Goal: Check status: Check status

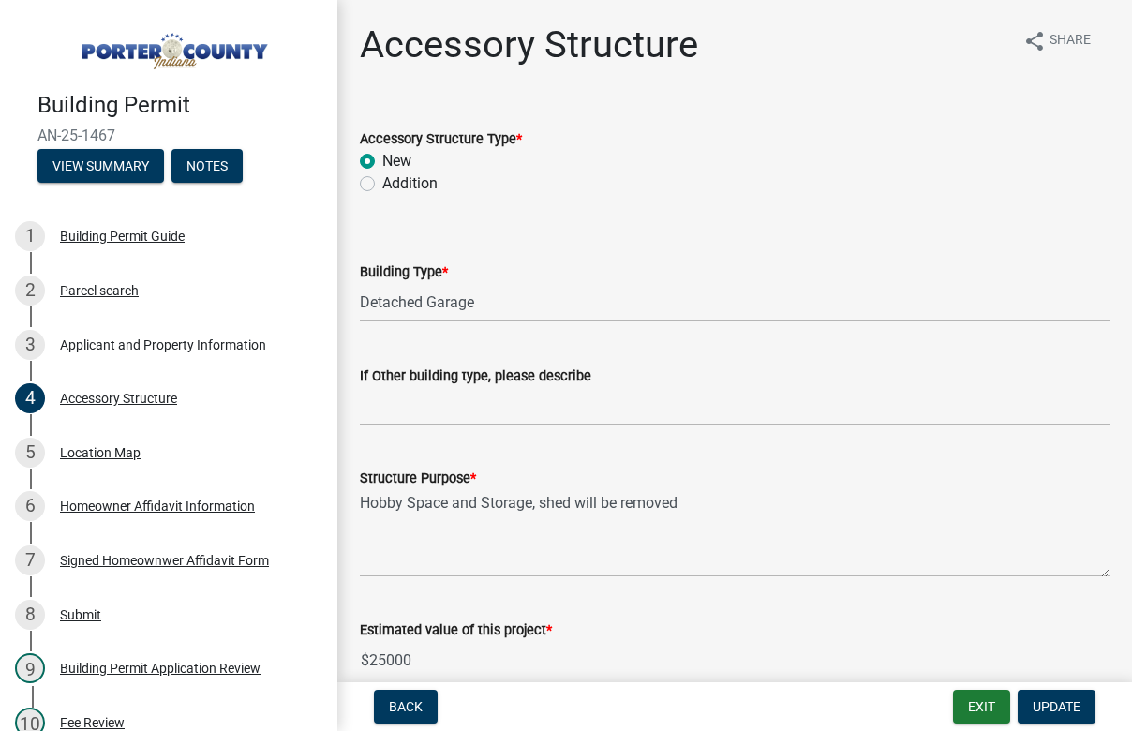
select select "e417d459-1a07-4045-9f8a-b98bfca84a5c"
select select "b16561a8-8531-4c00-a0ba-45c0345273e3"
select select "29856c7f-eeba-4e54-97cb-4d08c5c5b677"
select select "d4b8d1da-05eb-44cd-bbb6-c979fa719f22"
click at [975, 706] on button "Exit" at bounding box center [981, 706] width 57 height 34
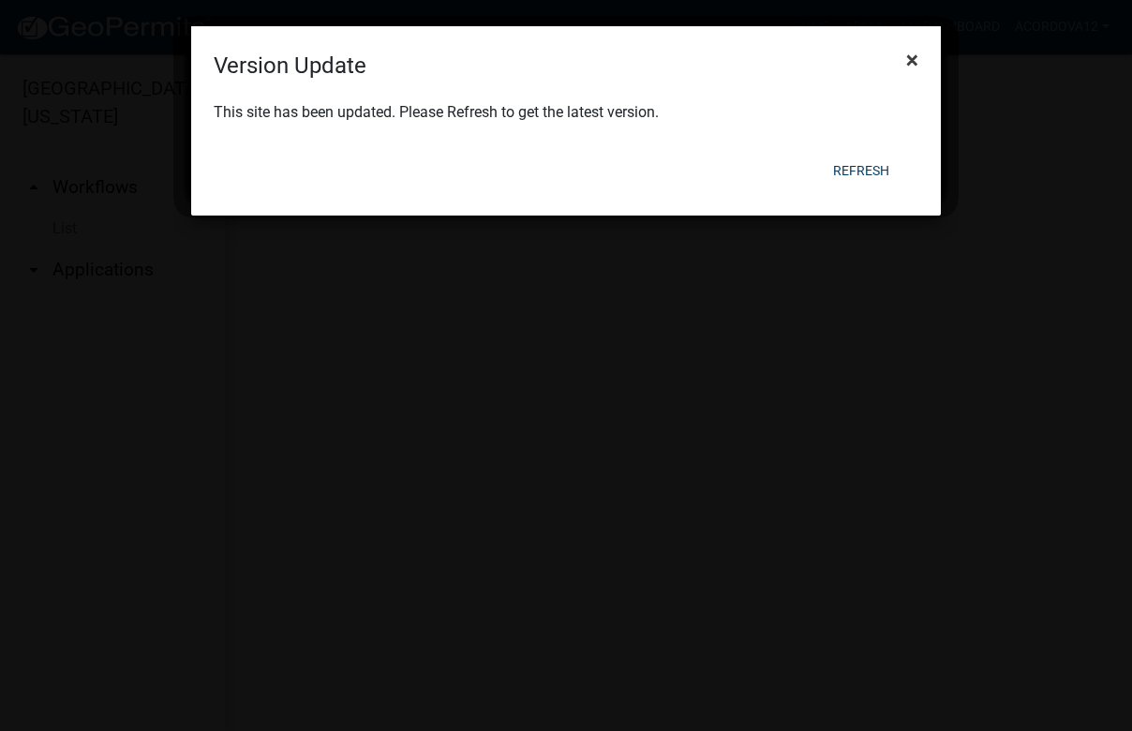
click at [915, 65] on span "×" at bounding box center [912, 60] width 12 height 26
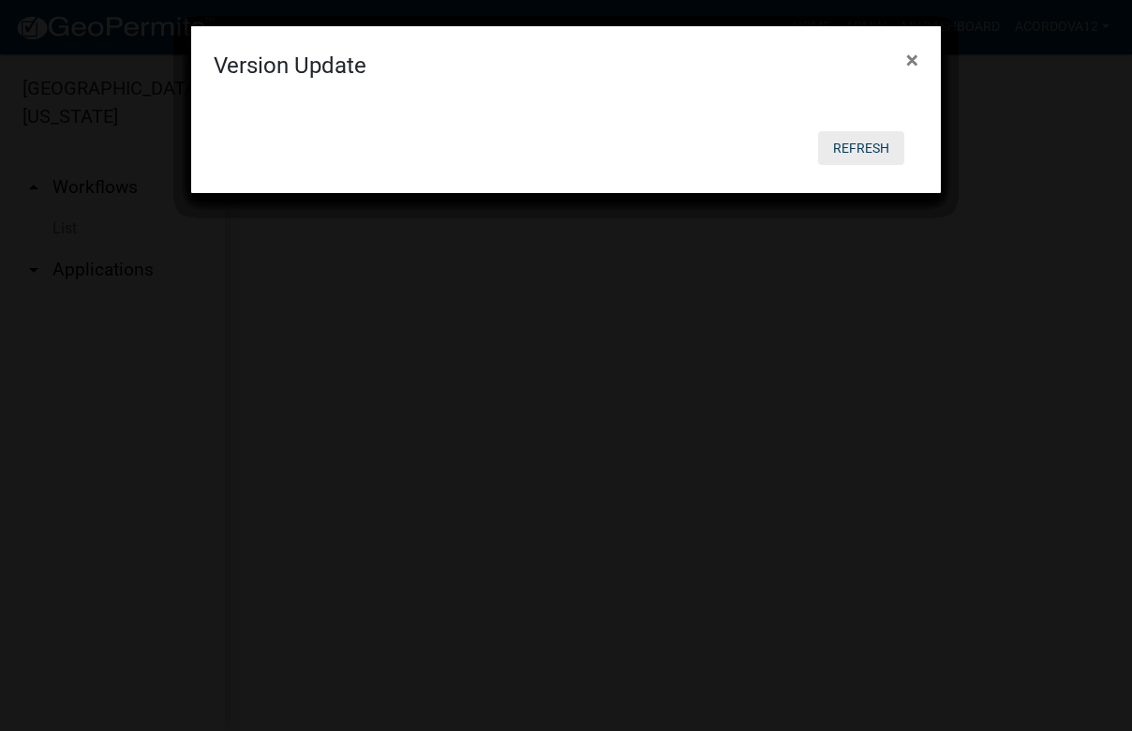
click at [867, 140] on button "Refresh" at bounding box center [861, 148] width 86 height 34
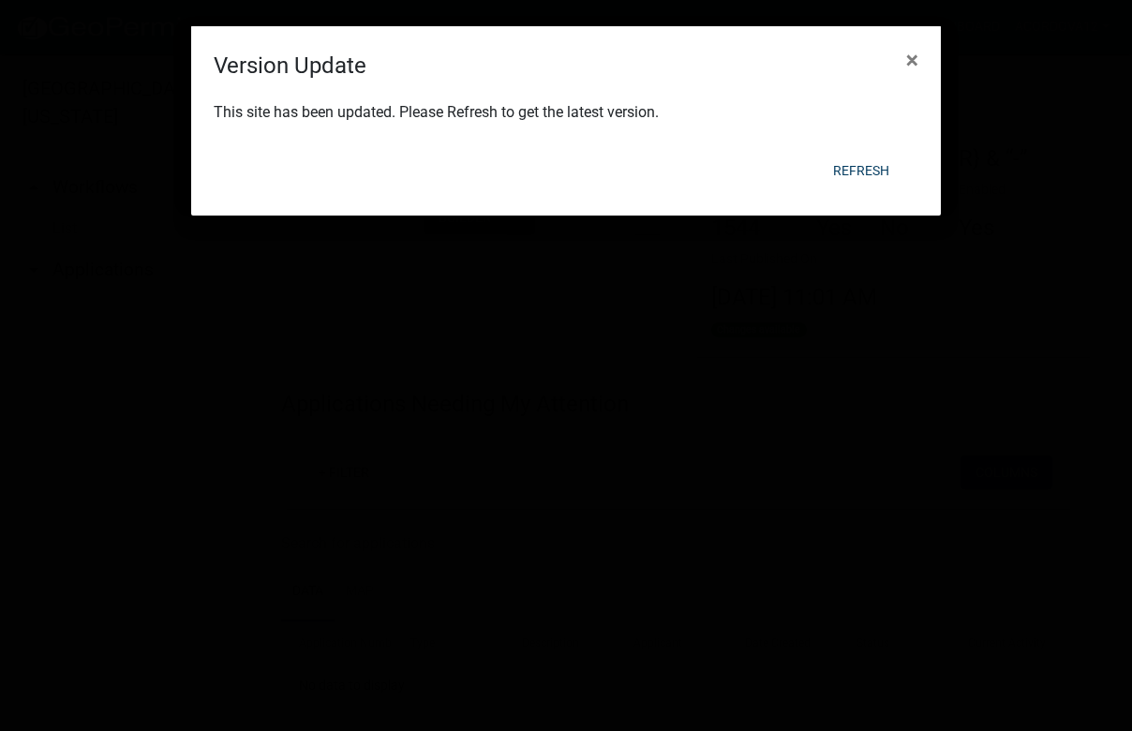
click at [871, 168] on div "Version Update × This site has been updated. Please Refresh to get the latest v…" at bounding box center [565, 120] width 749 height 189
click at [867, 170] on button "Refresh" at bounding box center [861, 171] width 86 height 34
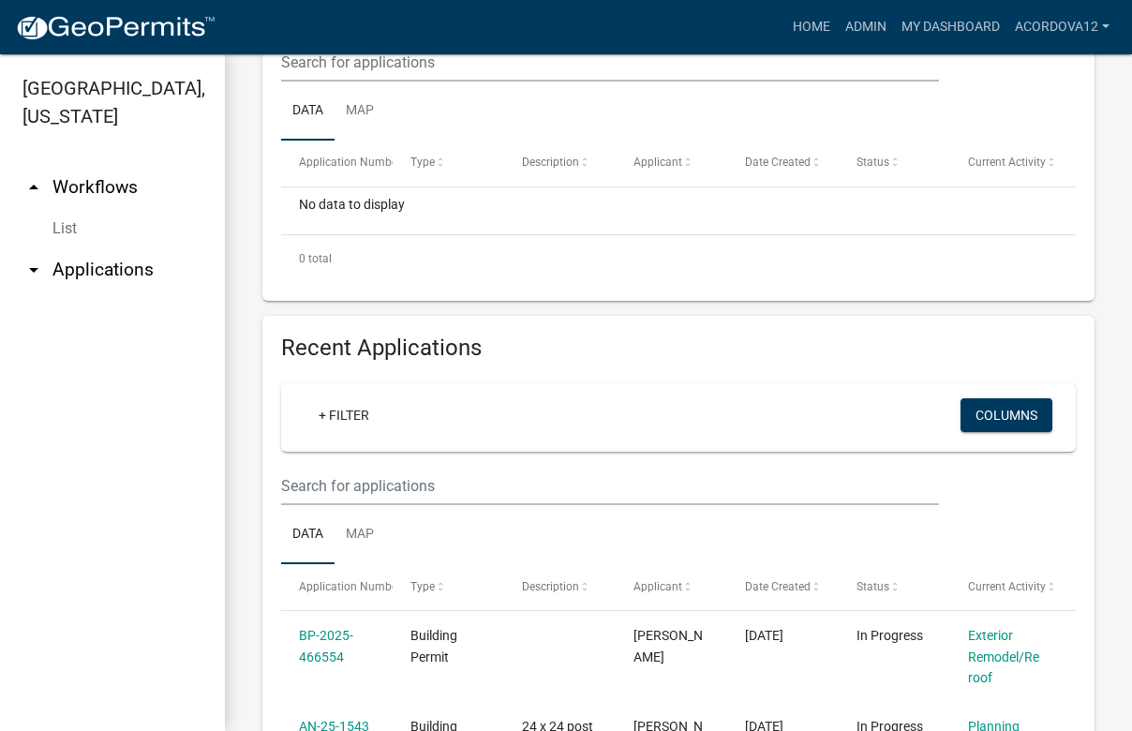
scroll to position [562, 0]
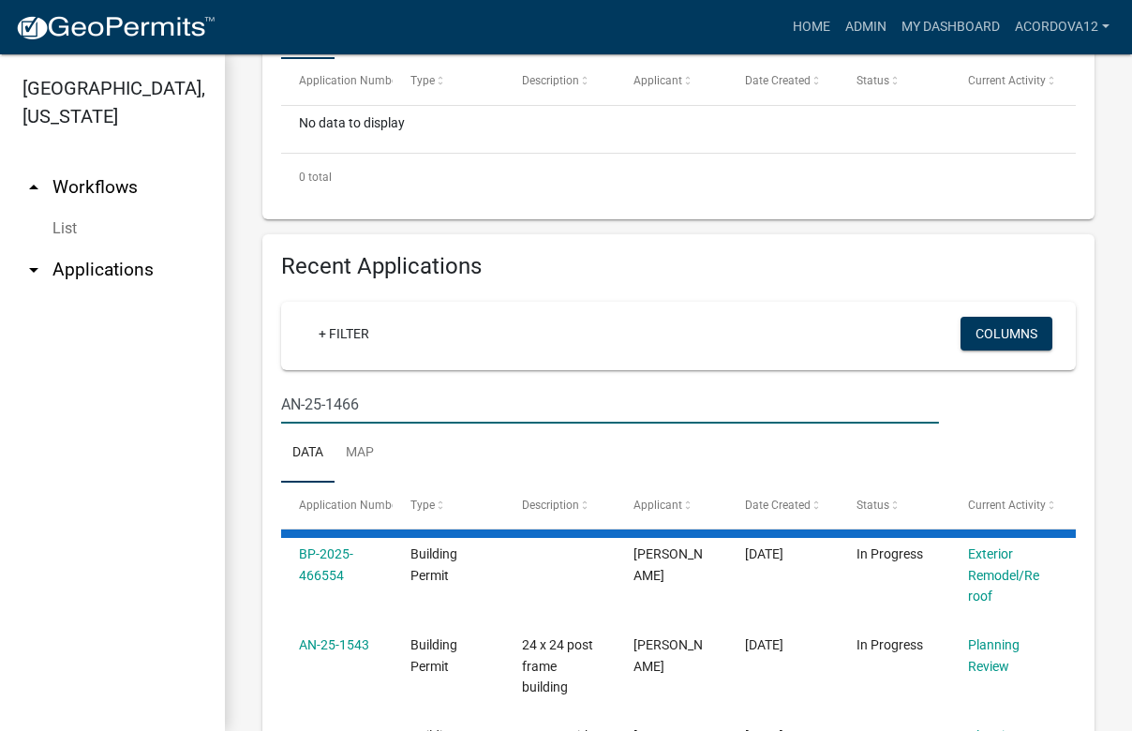
type input "AN-25-1466"
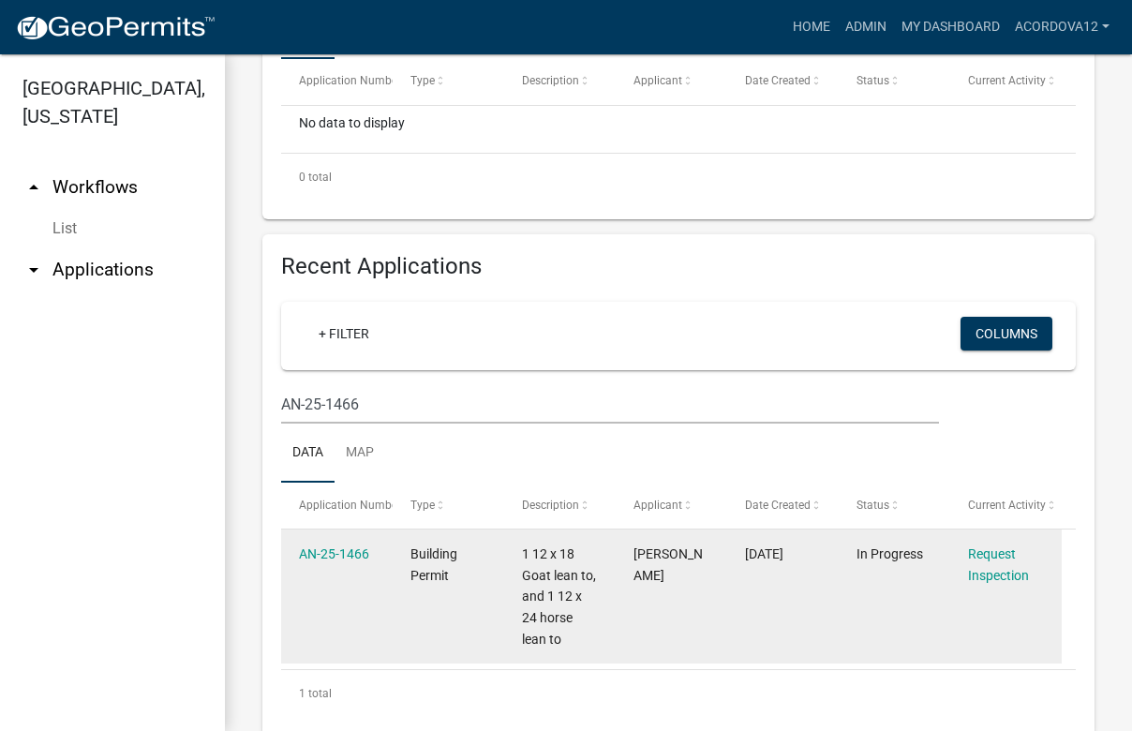
click at [338, 543] on div "AN-25-1466" at bounding box center [337, 554] width 76 height 22
click at [337, 556] on link "AN-25-1466" at bounding box center [334, 553] width 70 height 15
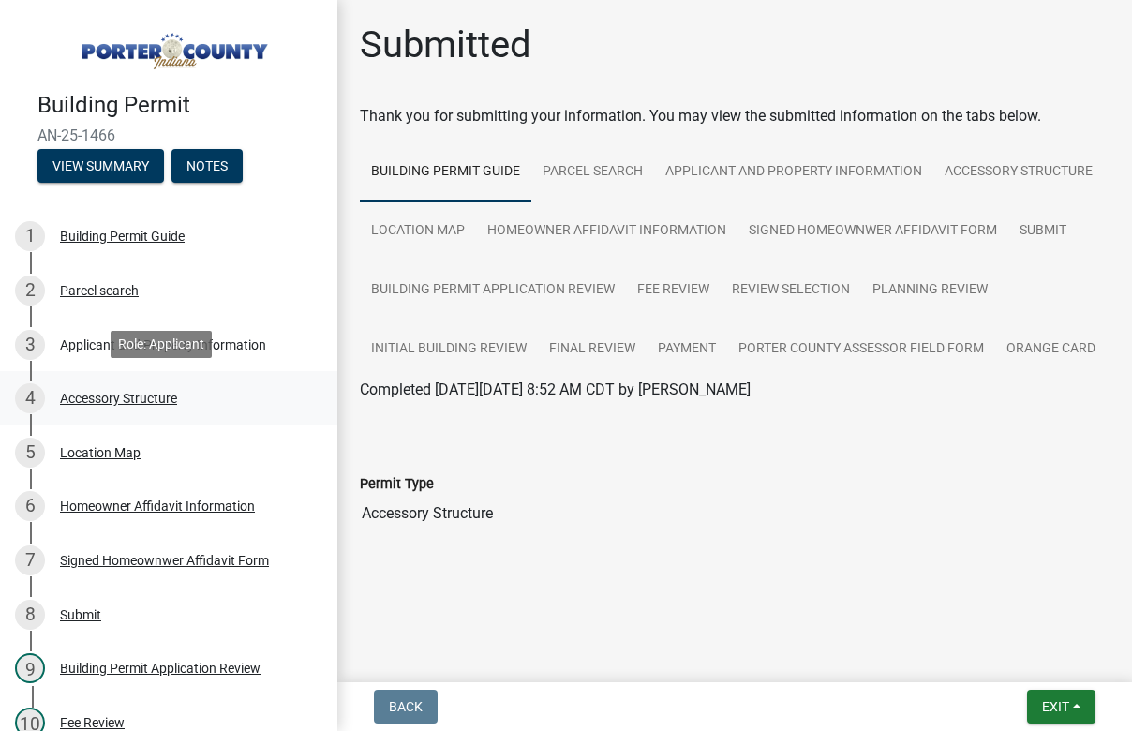
click at [110, 393] on div "Accessory Structure" at bounding box center [118, 398] width 117 height 13
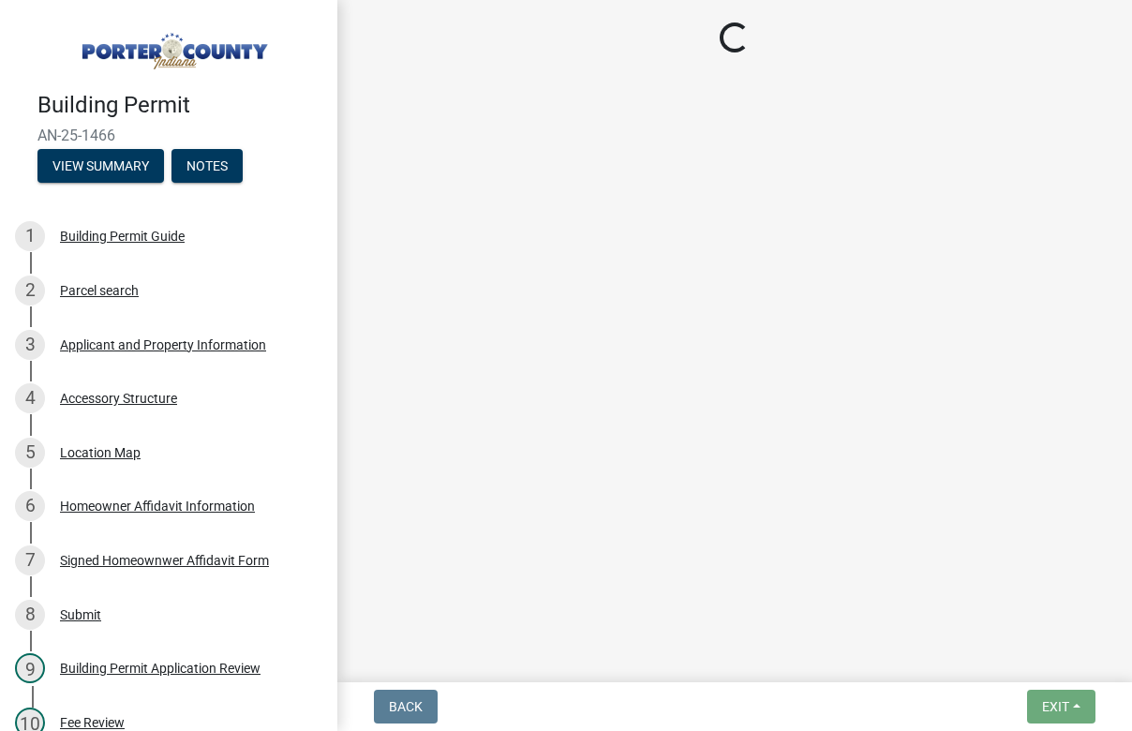
select select "eb23e218-7d4a-44a9-b83f-8c40f034bbaa"
select select "c9e834ac-bebe-4d20-b79b-0346d2791f6f"
select select "29856c7f-eeba-4e54-97cb-4d08c5c5b677"
select select "d63a0ebc-b44d-481d-ab70-ec75eba29316"
